Goal: Task Accomplishment & Management: Use online tool/utility

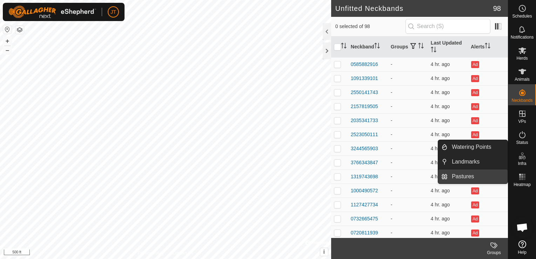
click at [490, 175] on link "Pastures" at bounding box center [478, 177] width 60 height 14
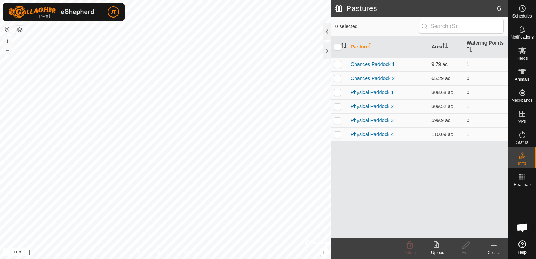
click at [494, 248] on icon at bounding box center [494, 245] width 8 height 8
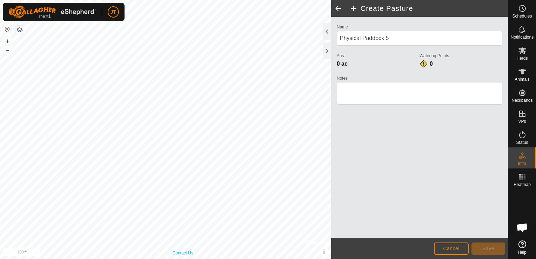
click at [192, 251] on link "Contact Us" at bounding box center [183, 253] width 21 height 6
click at [97, 12] on div "JT Schedules Notifications Herds Animals Neckbands VPs Status Infra Heatmap Hel…" at bounding box center [268, 129] width 536 height 259
click at [356, 259] on html "JT Schedules Notifications Herds Animals Neckbands VPs Status Infra Heatmap Hel…" at bounding box center [268, 129] width 536 height 259
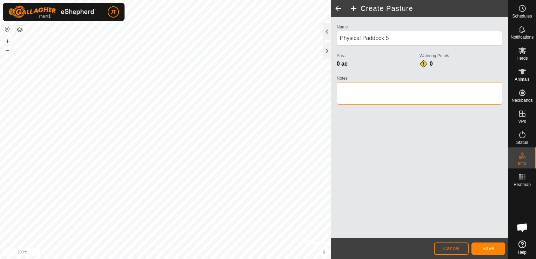
click at [359, 90] on textarea "Notes" at bounding box center [420, 93] width 166 height 22
type textarea "58 acre field pasture"
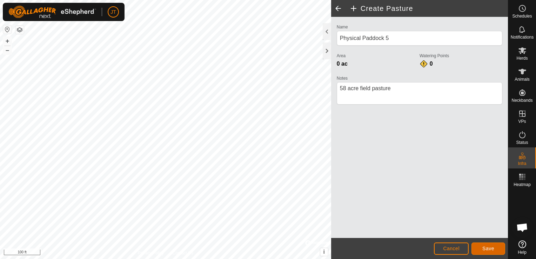
click at [491, 249] on span "Save" at bounding box center [489, 249] width 12 height 6
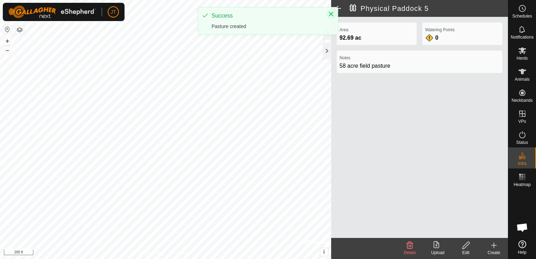
click at [332, 11] on button "Close" at bounding box center [331, 14] width 10 height 10
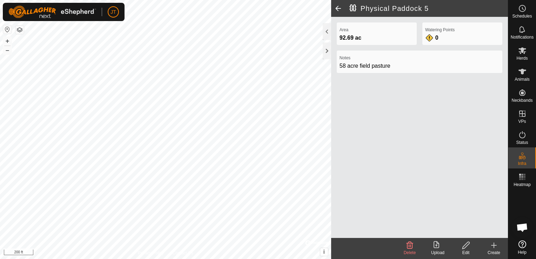
click at [496, 252] on div "Create" at bounding box center [494, 253] width 28 height 6
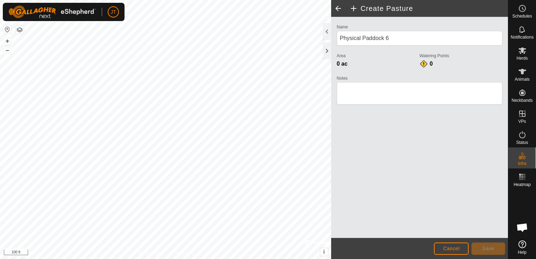
click at [88, 0] on html "JT Schedules Notifications Herds Animals Neckbands VPs Status Infra Heatmap Hel…" at bounding box center [268, 129] width 536 height 259
click at [114, 9] on div "JT My Account Settings Logout Schedules Notifications Herds Animals Neckbands V…" at bounding box center [268, 129] width 536 height 259
click at [209, 259] on html "JT Schedules Notifications Herds Animals Neckbands VPs Status Infra Heatmap Hel…" at bounding box center [268, 129] width 536 height 259
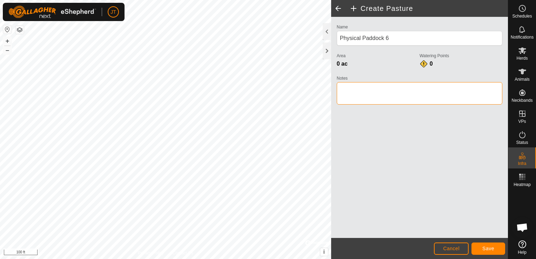
click at [370, 88] on textarea "Notes" at bounding box center [420, 93] width 166 height 22
type textarea "s"
type textarea "Saddle horse pasture"
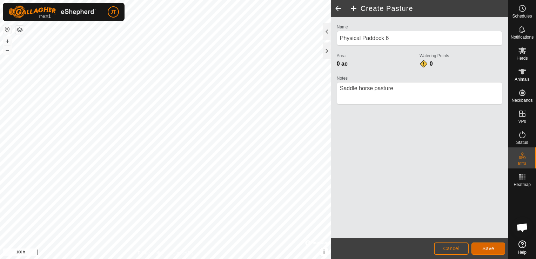
click at [486, 248] on span "Save" at bounding box center [489, 249] width 12 height 6
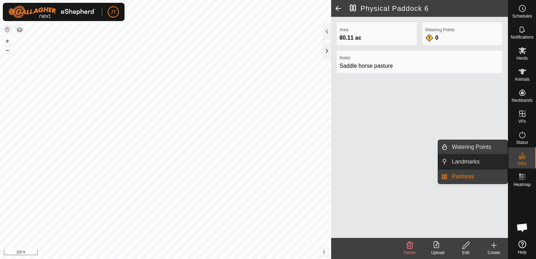
click at [487, 148] on link "Watering Points" at bounding box center [478, 147] width 60 height 14
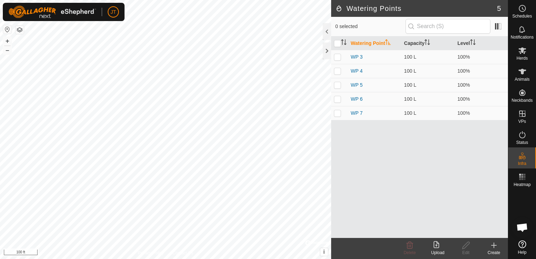
click at [492, 250] on div "Create" at bounding box center [494, 253] width 28 height 6
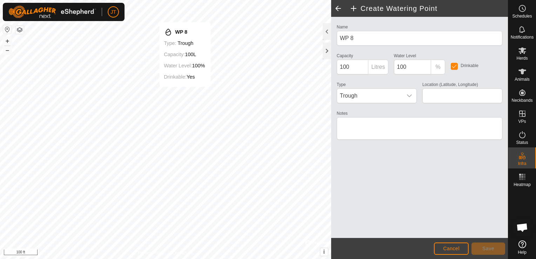
type input "56.656720, -121.432964"
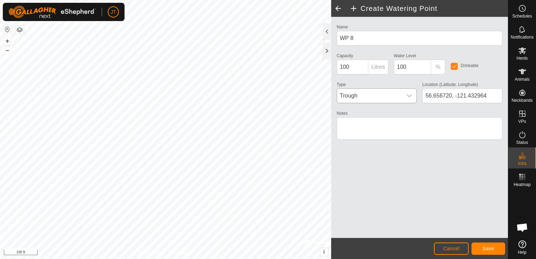
click at [408, 97] on icon "dropdown trigger" at bounding box center [410, 96] width 6 height 6
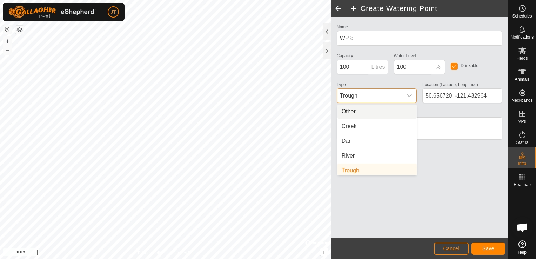
scroll to position [3, 0]
click at [356, 112] on li "Other" at bounding box center [377, 112] width 79 height 14
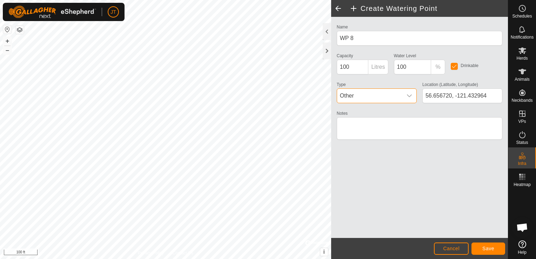
click at [356, 97] on span "Other" at bounding box center [369, 96] width 65 height 14
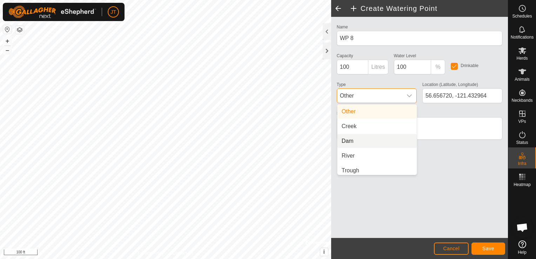
click at [373, 139] on li "Dam" at bounding box center [377, 141] width 79 height 14
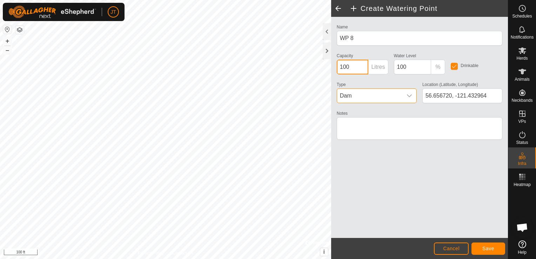
click at [362, 65] on input "100" at bounding box center [353, 67] width 32 height 15
click at [384, 71] on p-inputgroup-addon "Litres" at bounding box center [379, 67] width 20 height 15
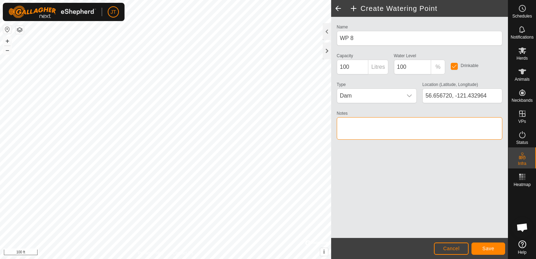
click at [360, 121] on textarea "Notes" at bounding box center [420, 128] width 166 height 22
type textarea "dugout"
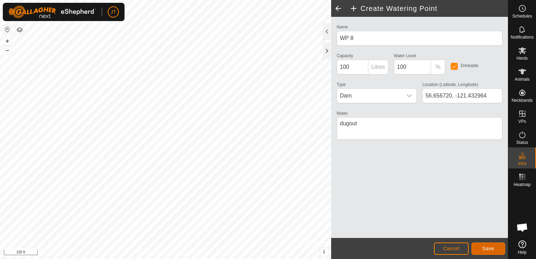
click at [494, 250] on span "Save" at bounding box center [489, 249] width 12 height 6
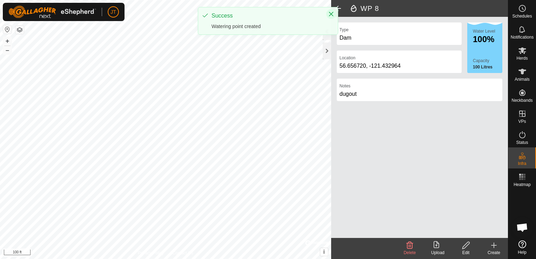
click at [333, 14] on icon "Close" at bounding box center [331, 14] width 6 height 6
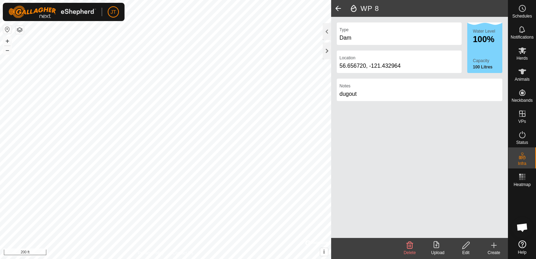
click at [492, 246] on icon at bounding box center [494, 245] width 8 height 8
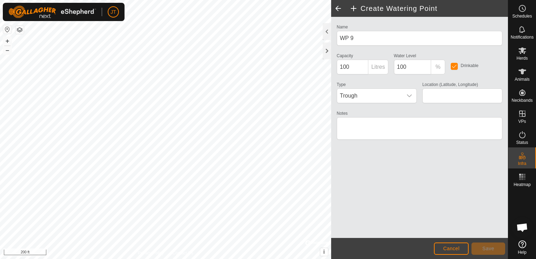
type input "56.653989, -121.447620"
click at [413, 97] on div "dropdown trigger" at bounding box center [410, 96] width 14 height 14
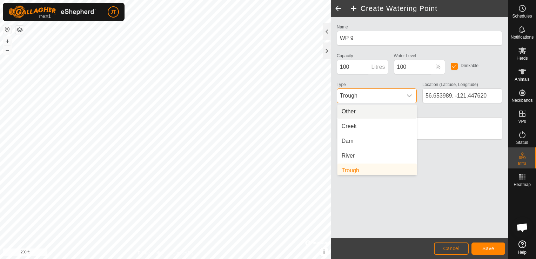
scroll to position [3, 0]
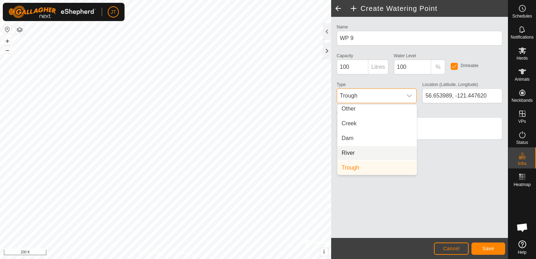
click at [379, 152] on li "River" at bounding box center [377, 153] width 79 height 14
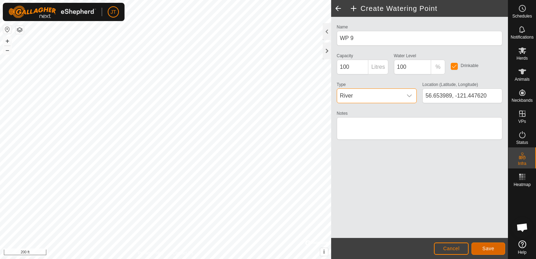
click at [497, 248] on button "Save" at bounding box center [489, 249] width 34 height 12
